Goal: Complete application form

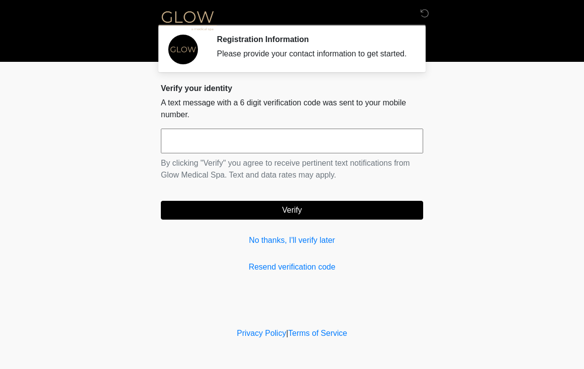
click at [219, 151] on input "text" at bounding box center [292, 141] width 262 height 25
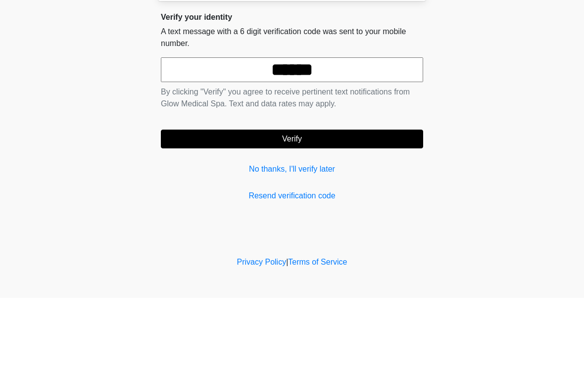
type input "******"
click at [308, 201] on button "Verify" at bounding box center [292, 210] width 262 height 19
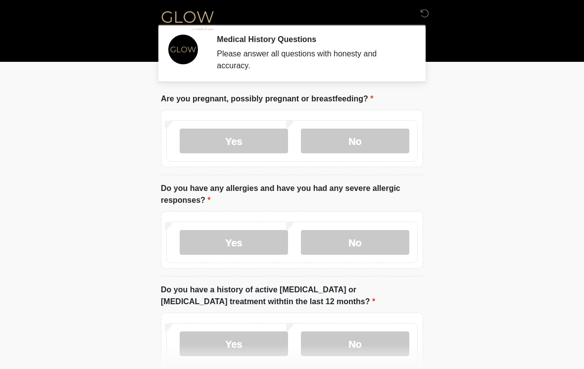
click at [358, 147] on label "No" at bounding box center [355, 141] width 108 height 25
click at [370, 244] on label "No" at bounding box center [355, 242] width 108 height 25
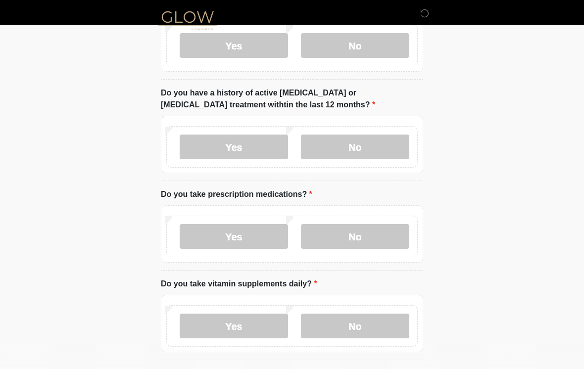
scroll to position [196, 0]
click at [245, 150] on label "Yes" at bounding box center [234, 147] width 108 height 25
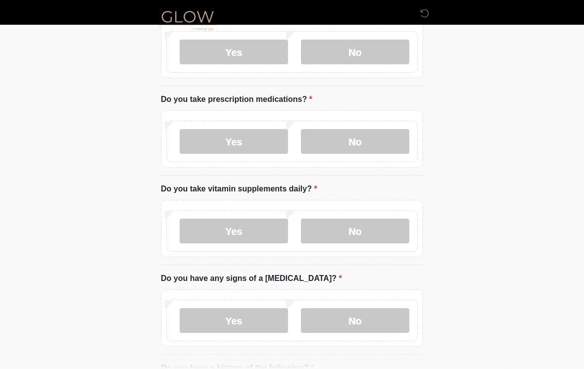
scroll to position [292, 0]
click at [234, 149] on label "Yes" at bounding box center [234, 141] width 108 height 25
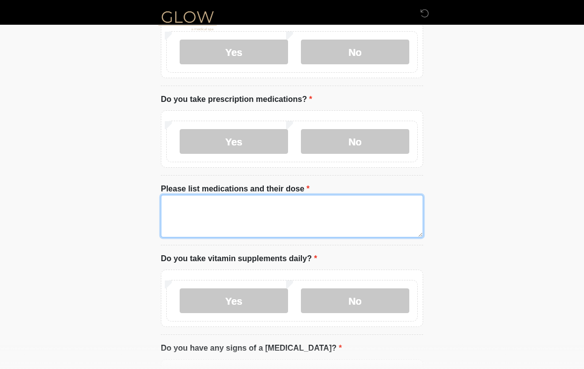
click at [195, 211] on textarea "Please list medications and their dose" at bounding box center [292, 216] width 262 height 43
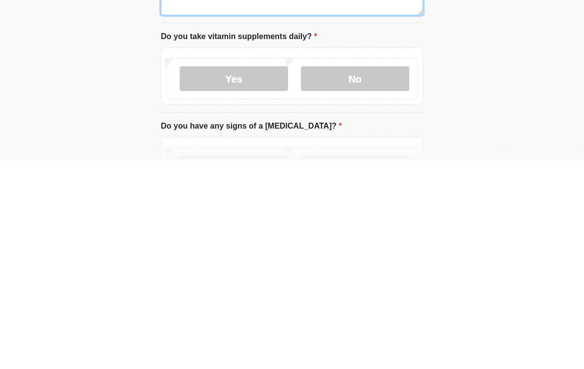
scroll to position [322, 0]
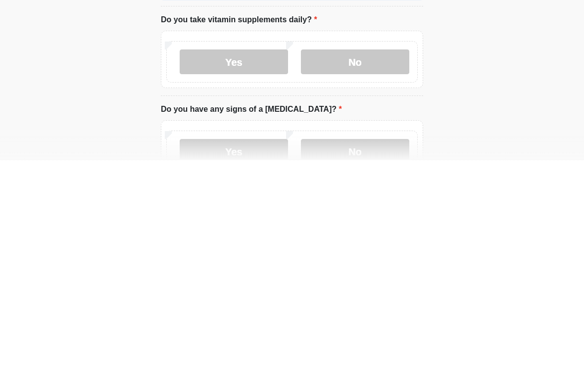
type textarea "**********"
click at [236, 258] on label "Yes" at bounding box center [234, 270] width 108 height 25
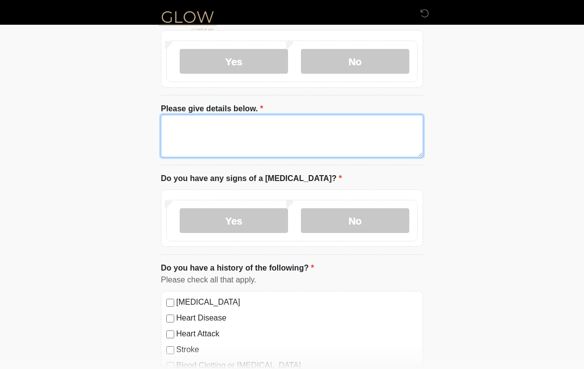
click at [187, 131] on textarea "Please give details below." at bounding box center [292, 136] width 262 height 43
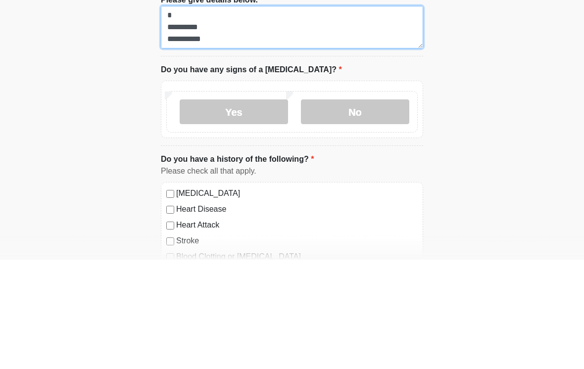
type textarea "**********"
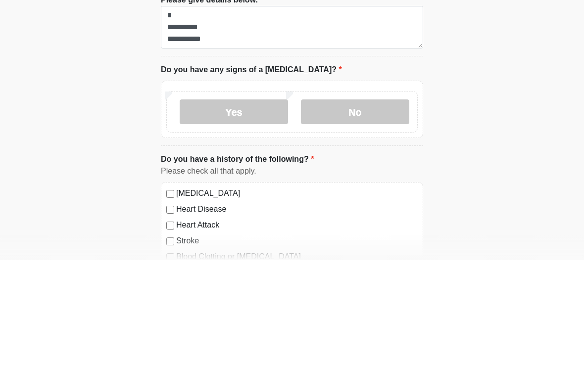
click at [355, 209] on label "No" at bounding box center [355, 221] width 108 height 25
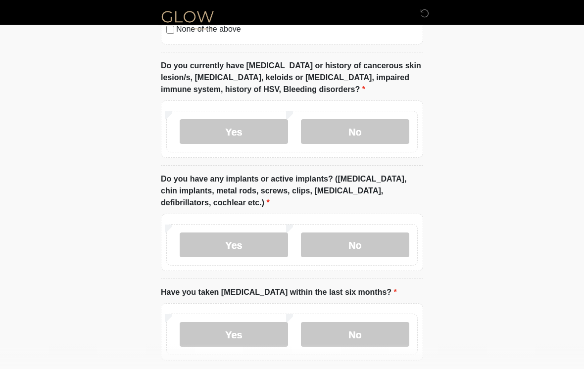
scroll to position [979, 0]
click at [375, 133] on label "No" at bounding box center [355, 131] width 108 height 25
click at [255, 246] on label "Yes" at bounding box center [234, 244] width 108 height 25
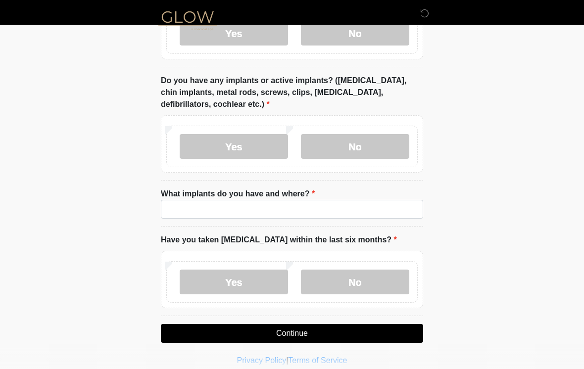
scroll to position [1086, 0]
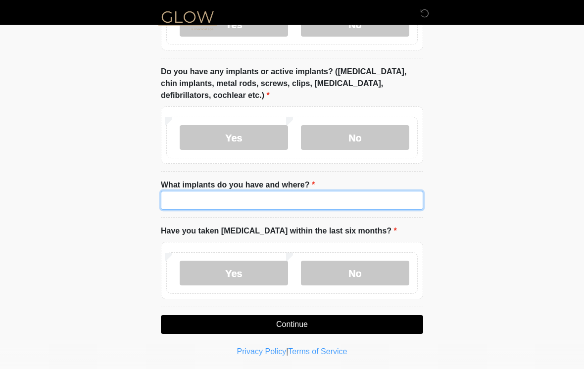
click at [205, 200] on input "What implants do you have and where?" at bounding box center [292, 200] width 262 height 19
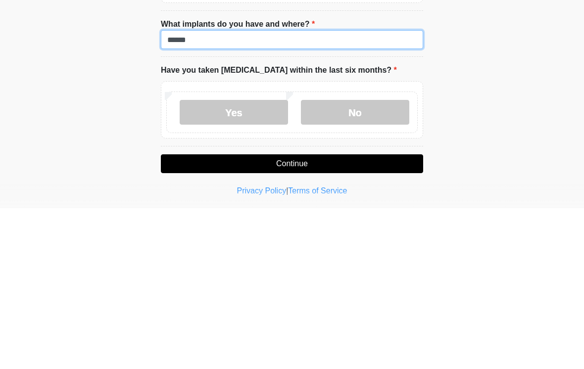
type input "******"
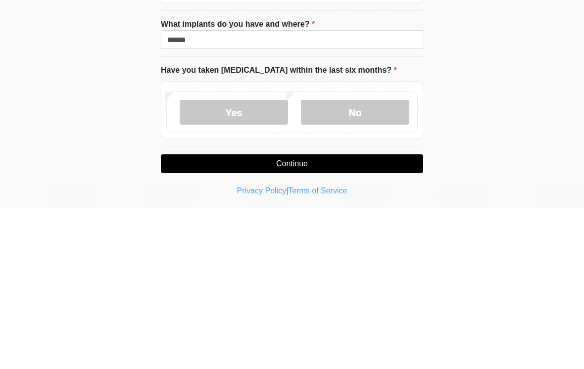
click at [370, 261] on label "No" at bounding box center [355, 273] width 108 height 25
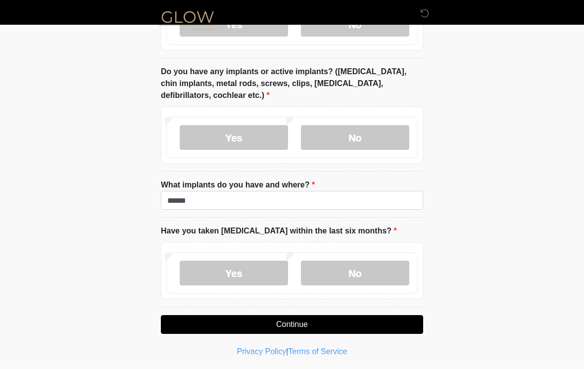
click at [294, 326] on button "Continue" at bounding box center [292, 324] width 262 height 19
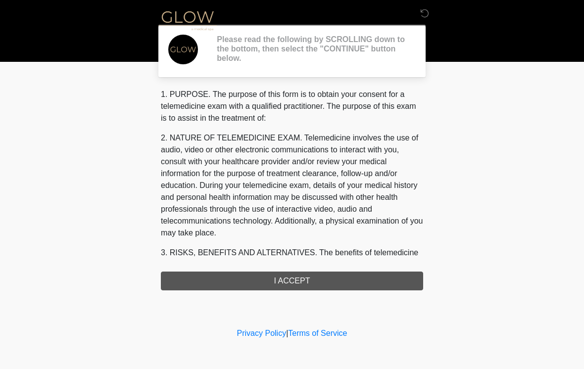
scroll to position [0, 0]
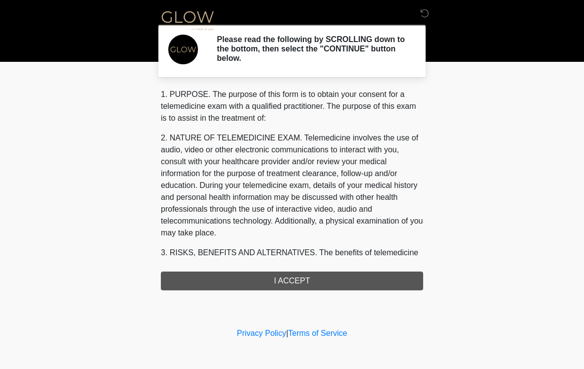
click at [297, 285] on div "1. PURPOSE. The purpose of this form is to obtain your consent for a telemedici…" at bounding box center [292, 190] width 262 height 202
click at [299, 281] on div "1. PURPOSE. The purpose of this form is to obtain your consent for a telemedici…" at bounding box center [292, 190] width 262 height 202
click at [289, 287] on div "1. PURPOSE. The purpose of this form is to obtain your consent for a telemedici…" at bounding box center [292, 190] width 262 height 202
click at [301, 279] on div "1. PURPOSE. The purpose of this form is to obtain your consent for a telemedici…" at bounding box center [292, 190] width 262 height 202
click at [290, 284] on div "1. PURPOSE. The purpose of this form is to obtain your consent for a telemedici…" at bounding box center [292, 190] width 262 height 202
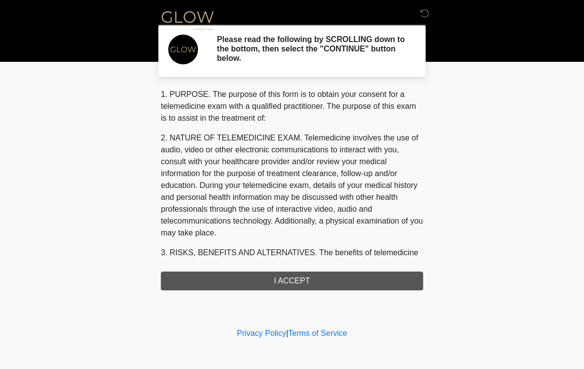
click at [290, 284] on div "1. PURPOSE. The purpose of this form is to obtain your consent for a telemedici…" at bounding box center [292, 190] width 262 height 202
click at [286, 281] on div "1. PURPOSE. The purpose of this form is to obtain your consent for a telemedici…" at bounding box center [292, 190] width 262 height 202
click at [305, 279] on div "1. PURPOSE. The purpose of this form is to obtain your consent for a telemedici…" at bounding box center [292, 190] width 262 height 202
click at [299, 277] on div "1. PURPOSE. The purpose of this form is to obtain your consent for a telemedici…" at bounding box center [292, 190] width 262 height 202
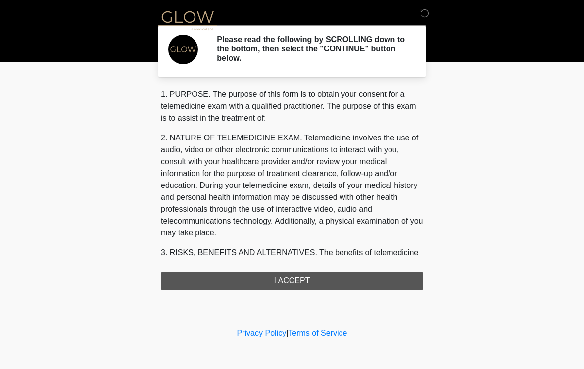
click at [307, 272] on div "1. PURPOSE. The purpose of this form is to obtain your consent for a telemedici…" at bounding box center [292, 190] width 262 height 202
click at [302, 277] on div "1. PURPOSE. The purpose of this form is to obtain your consent for a telemedici…" at bounding box center [292, 190] width 262 height 202
click at [306, 283] on div "1. PURPOSE. The purpose of this form is to obtain your consent for a telemedici…" at bounding box center [292, 190] width 262 height 202
click at [309, 284] on div "1. PURPOSE. The purpose of this form is to obtain your consent for a telemedici…" at bounding box center [292, 190] width 262 height 202
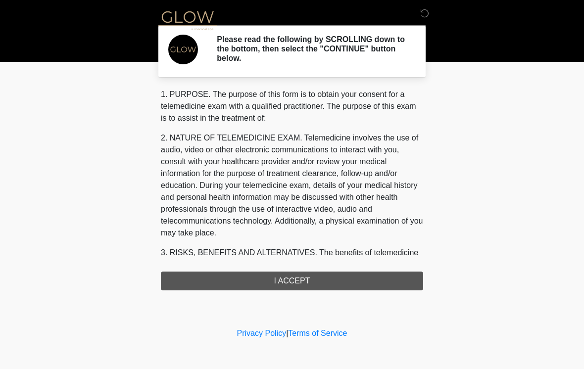
click at [315, 282] on div "1. PURPOSE. The purpose of this form is to obtain your consent for a telemedici…" at bounding box center [292, 190] width 262 height 202
click at [323, 287] on div "1. PURPOSE. The purpose of this form is to obtain your consent for a telemedici…" at bounding box center [292, 190] width 262 height 202
click at [294, 279] on div "1. PURPOSE. The purpose of this form is to obtain your consent for a telemedici…" at bounding box center [292, 190] width 262 height 202
click at [297, 283] on div "1. PURPOSE. The purpose of this form is to obtain your consent for a telemedici…" at bounding box center [292, 190] width 262 height 202
click at [292, 277] on div "1. PURPOSE. The purpose of this form is to obtain your consent for a telemedici…" at bounding box center [292, 190] width 262 height 202
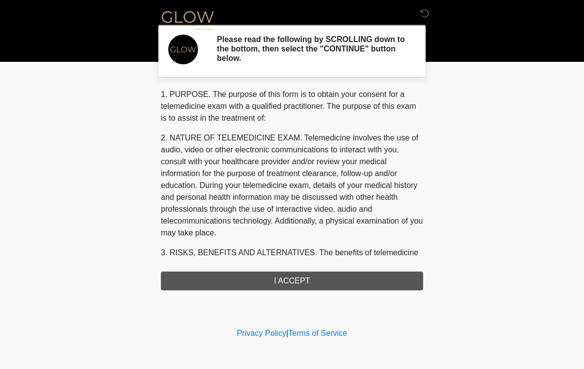
click at [289, 275] on div "1. PURPOSE. The purpose of this form is to obtain your consent for a telemedici…" at bounding box center [292, 190] width 262 height 202
click at [326, 330] on link "Terms of Service" at bounding box center [317, 333] width 59 height 8
click at [291, 279] on div "1. PURPOSE. The purpose of this form is to obtain your consent for a telemedici…" at bounding box center [292, 190] width 262 height 202
click at [301, 281] on div "1. PURPOSE. The purpose of this form is to obtain your consent for a telemedici…" at bounding box center [292, 190] width 262 height 202
click at [308, 278] on div "1. PURPOSE. The purpose of this form is to obtain your consent for a telemedici…" at bounding box center [292, 190] width 262 height 202
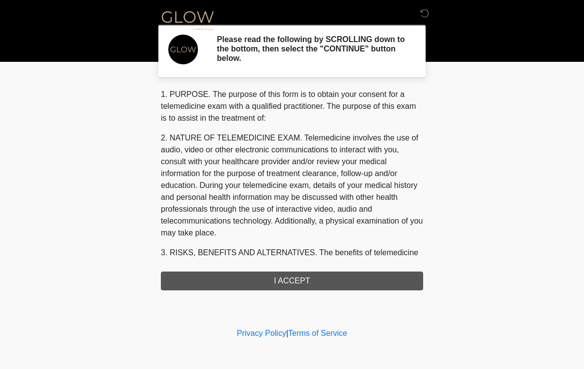
click at [308, 278] on div "1. PURPOSE. The purpose of this form is to obtain your consent for a telemedici…" at bounding box center [292, 190] width 262 height 202
click at [304, 269] on div "1. PURPOSE. The purpose of this form is to obtain your consent for a telemedici…" at bounding box center [292, 190] width 262 height 202
click at [294, 273] on div "1. PURPOSE. The purpose of this form is to obtain your consent for a telemedici…" at bounding box center [292, 190] width 262 height 202
click at [296, 276] on div "1. PURPOSE. The purpose of this form is to obtain your consent for a telemedici…" at bounding box center [292, 190] width 262 height 202
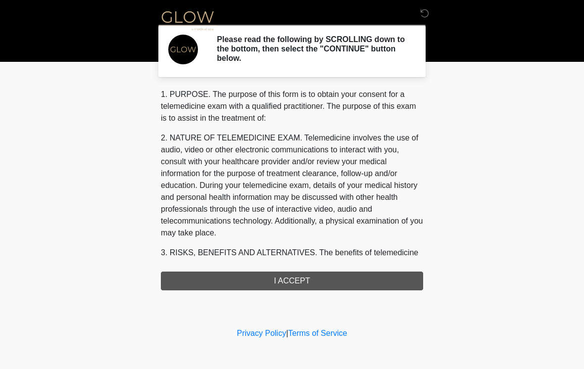
click at [306, 277] on div "1. PURPOSE. The purpose of this form is to obtain your consent for a telemedici…" at bounding box center [292, 190] width 262 height 202
click at [310, 277] on div "1. PURPOSE. The purpose of this form is to obtain your consent for a telemedici…" at bounding box center [292, 190] width 262 height 202
click at [305, 277] on div "1. PURPOSE. The purpose of this form is to obtain your consent for a telemedici…" at bounding box center [292, 190] width 262 height 202
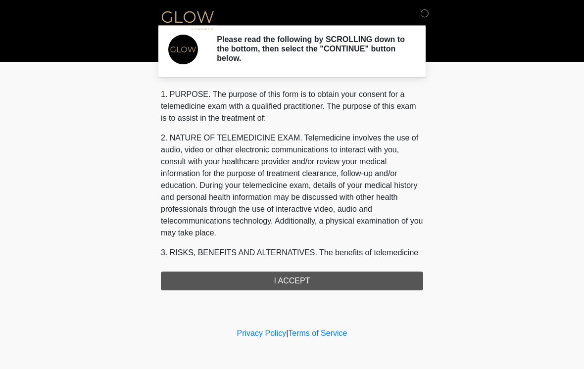
click at [300, 279] on div "1. PURPOSE. The purpose of this form is to obtain your consent for a telemedici…" at bounding box center [292, 190] width 262 height 202
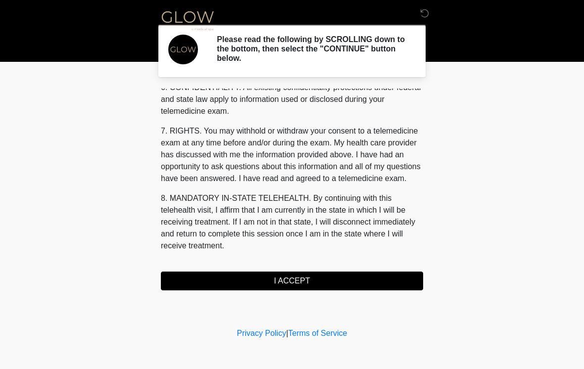
scroll to position [403, 0]
click at [350, 283] on button "I ACCEPT" at bounding box center [292, 281] width 262 height 19
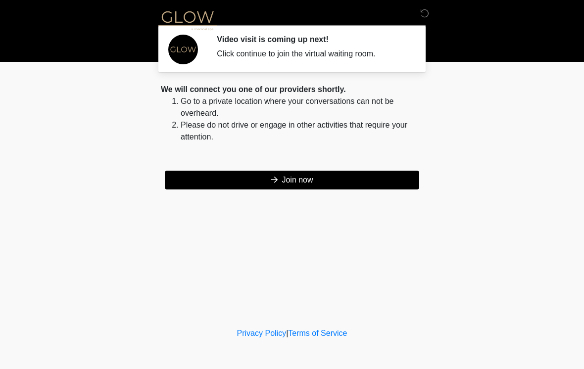
click at [289, 195] on div "‎ ‎ ‎ Video visit is coming up next! Click continue to join the virtual waiting…" at bounding box center [291, 163] width 297 height 306
click at [311, 196] on div "‎ ‎ ‎ Video visit is coming up next! Click continue to join the virtual waiting…" at bounding box center [291, 163] width 297 height 306
click at [314, 198] on div "‎ ‎ ‎ Video visit is coming up next! Click continue to join the virtual waiting…" at bounding box center [291, 163] width 297 height 306
click at [316, 174] on button "Join now" at bounding box center [292, 180] width 254 height 19
